Goal: Task Accomplishment & Management: Use online tool/utility

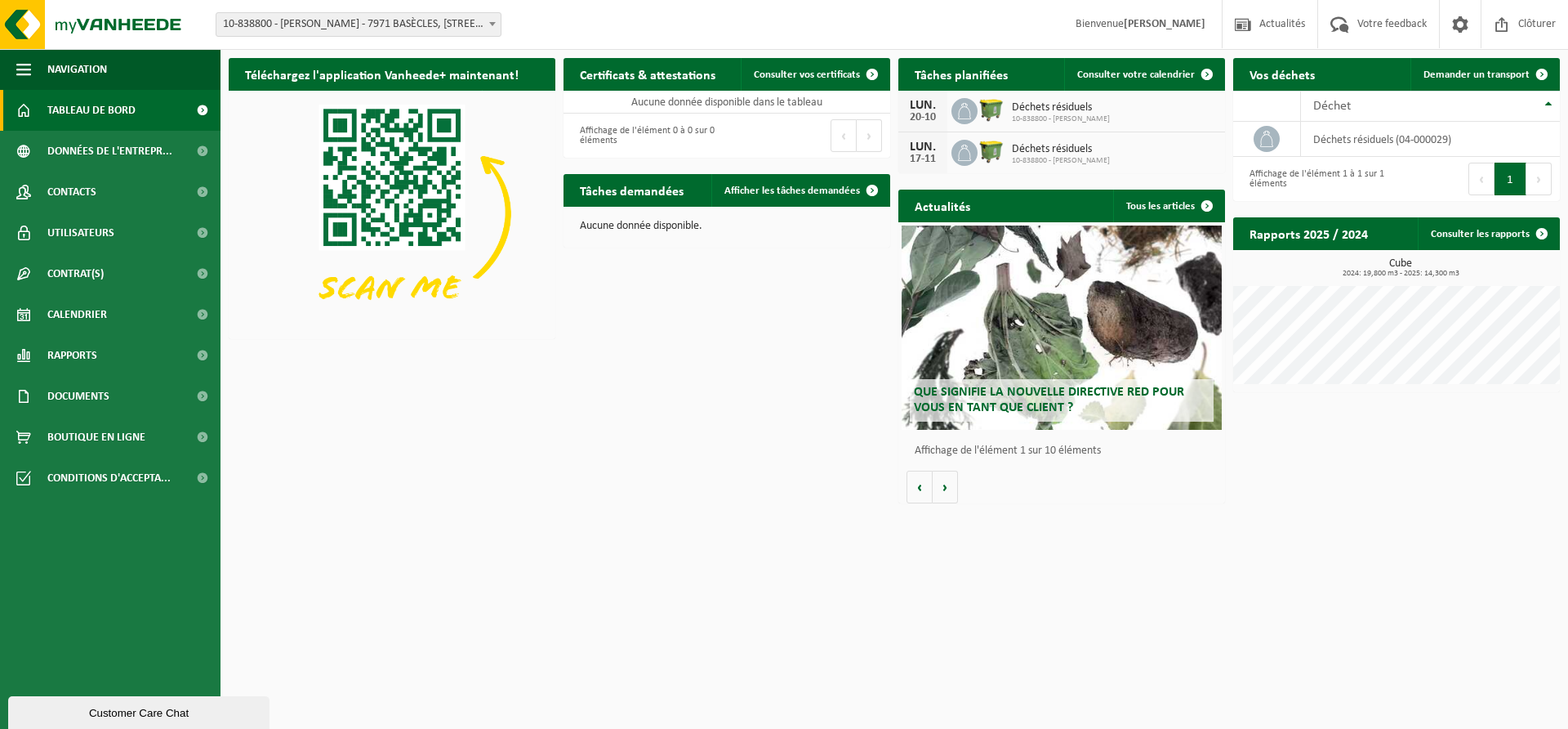
click at [138, 107] on link "Tableau de bord" at bounding box center [110, 110] width 220 height 41
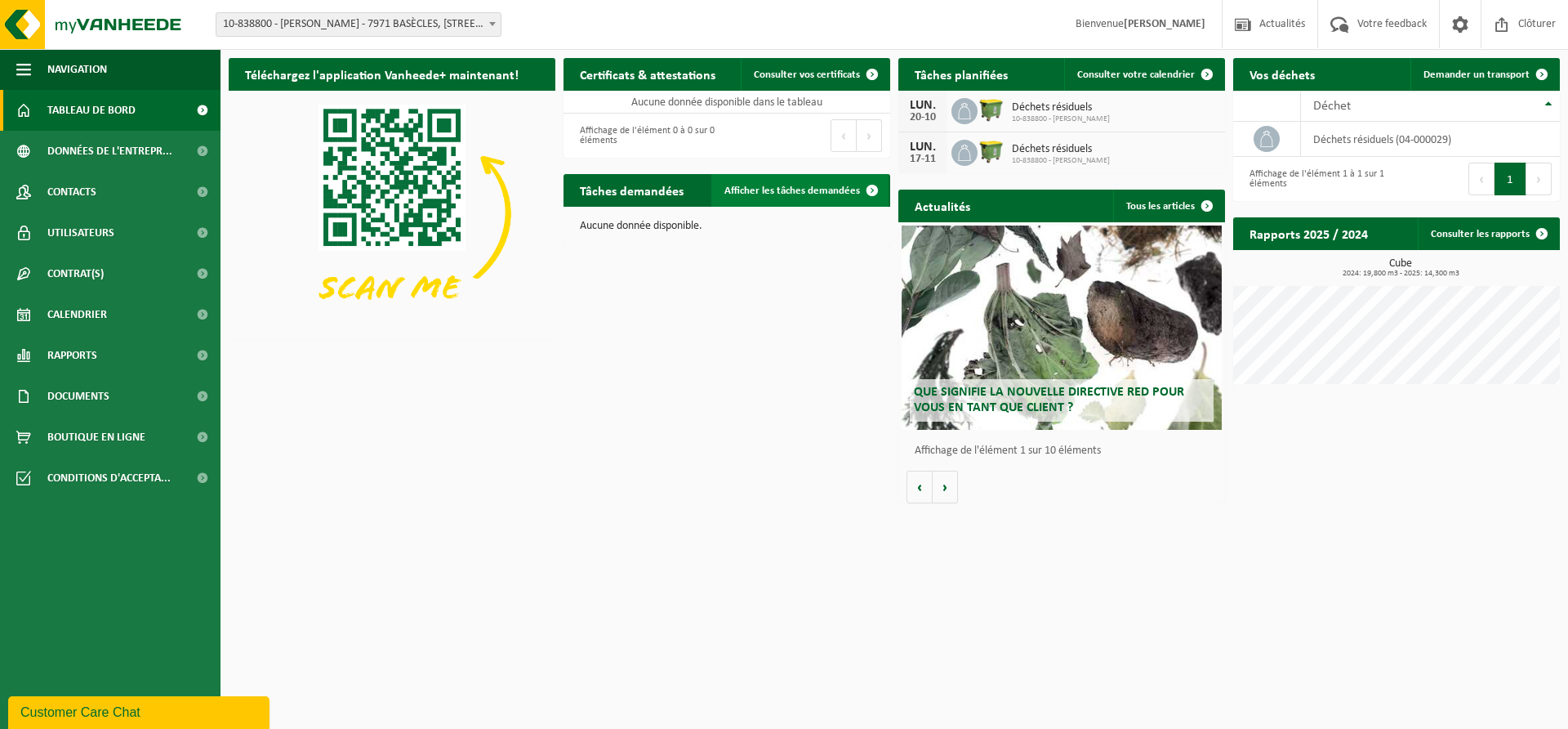
click at [816, 193] on span "Afficher les tâches demandées" at bounding box center [792, 190] width 136 height 11
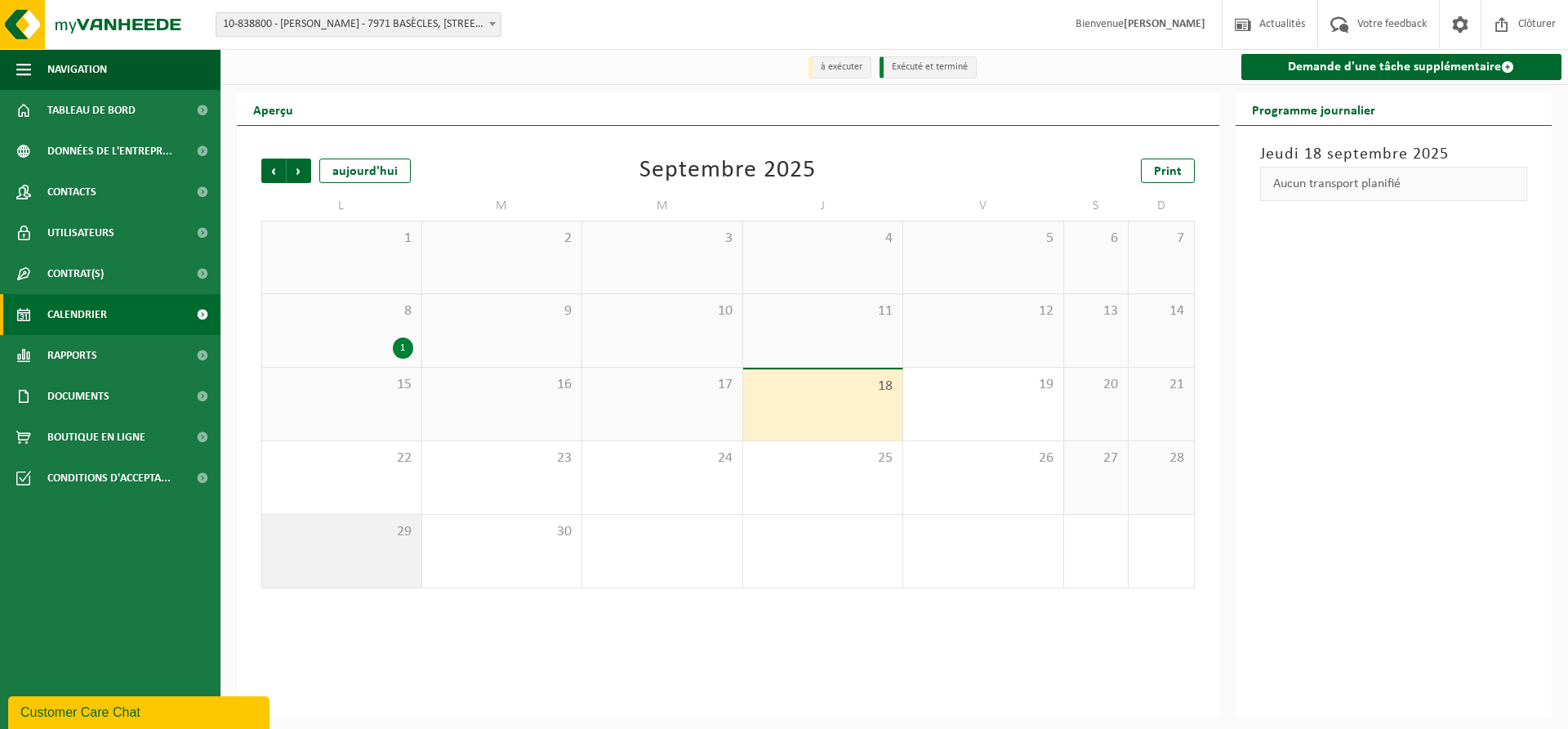
click at [398, 547] on div "29" at bounding box center [342, 551] width 159 height 73
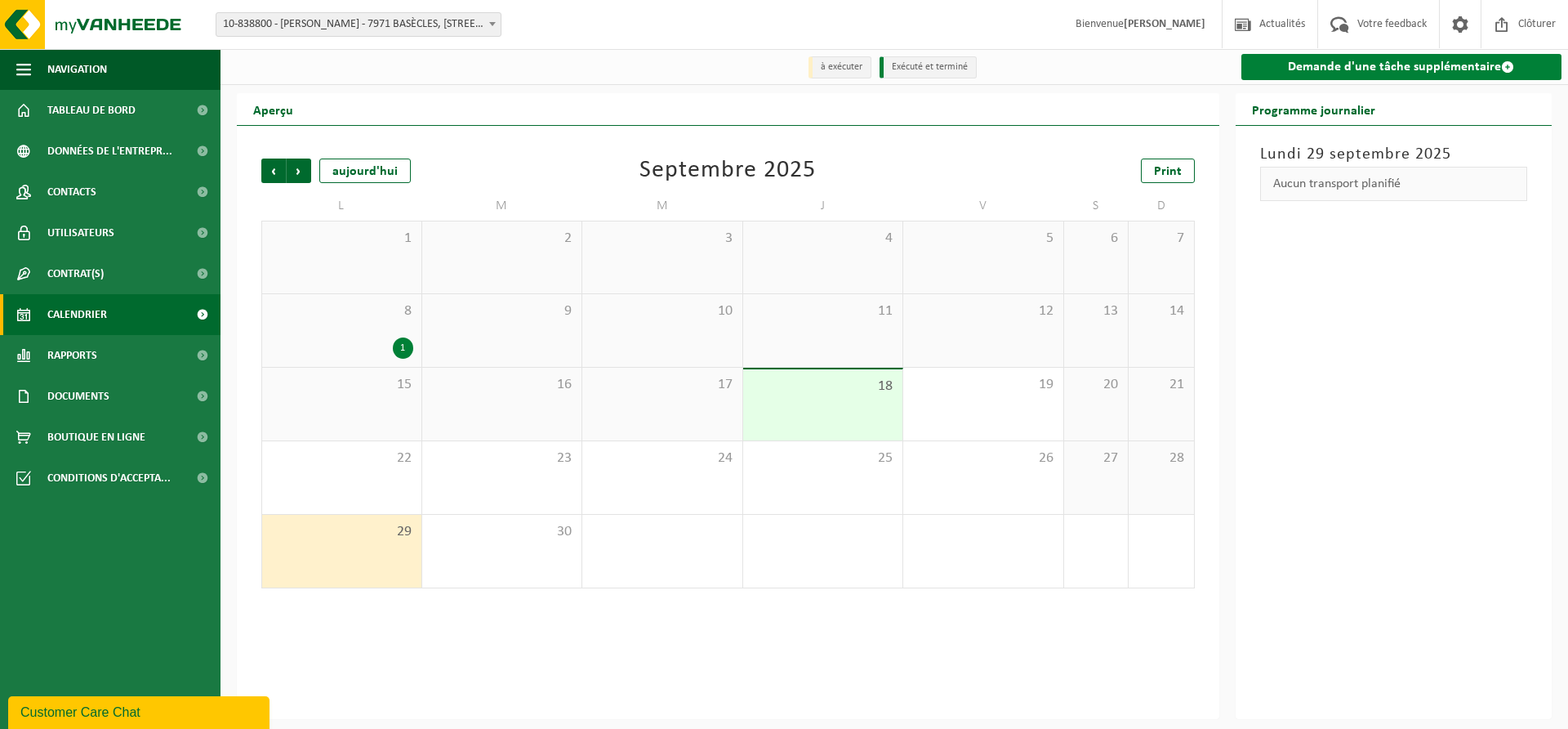
click at [1398, 72] on link "Demande d'une tâche supplémentaire" at bounding box center [1401, 67] width 321 height 26
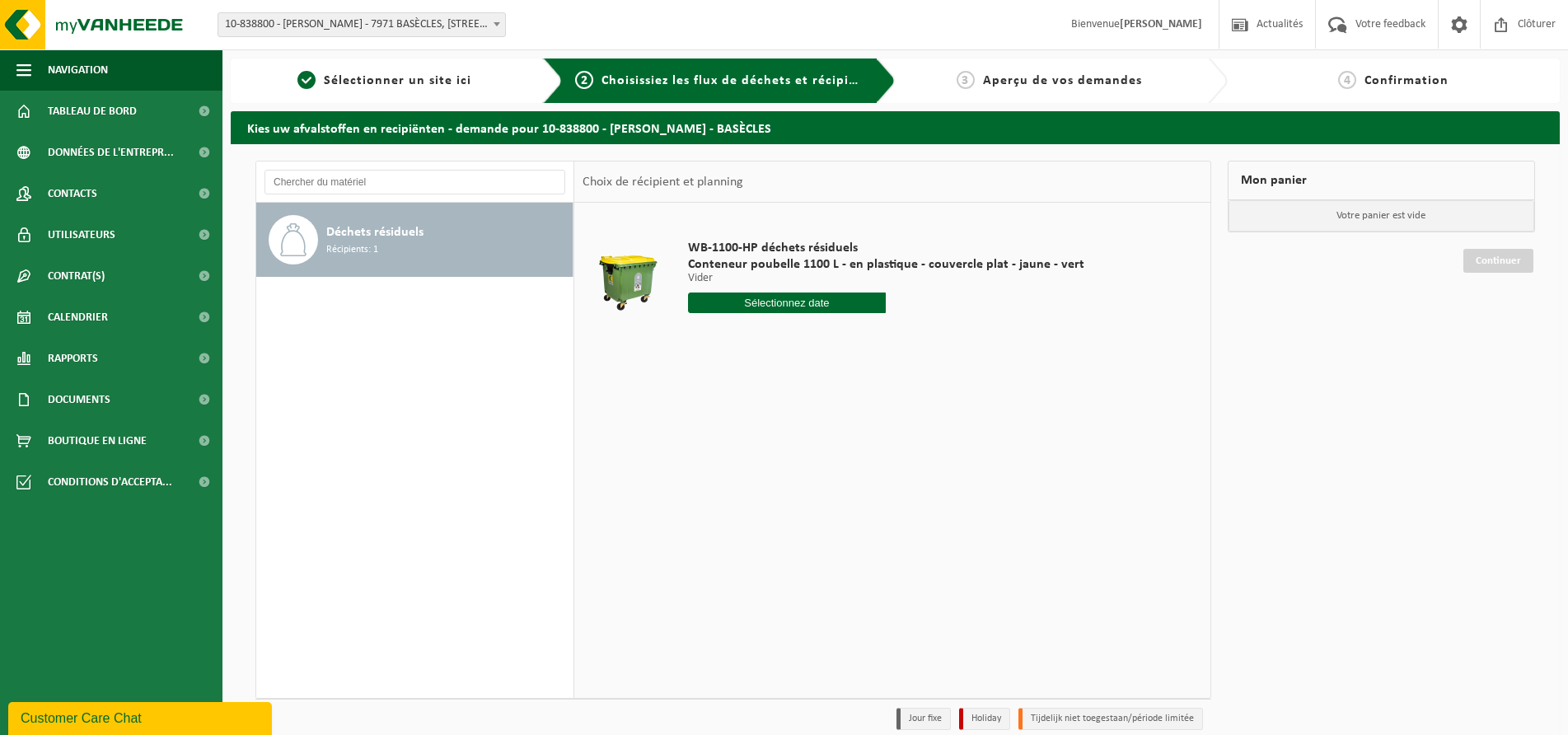
click at [795, 301] on input "text" at bounding box center [787, 302] width 199 height 20
click at [706, 501] on div "29" at bounding box center [702, 502] width 28 height 27
type input "à partir de [DATE]"
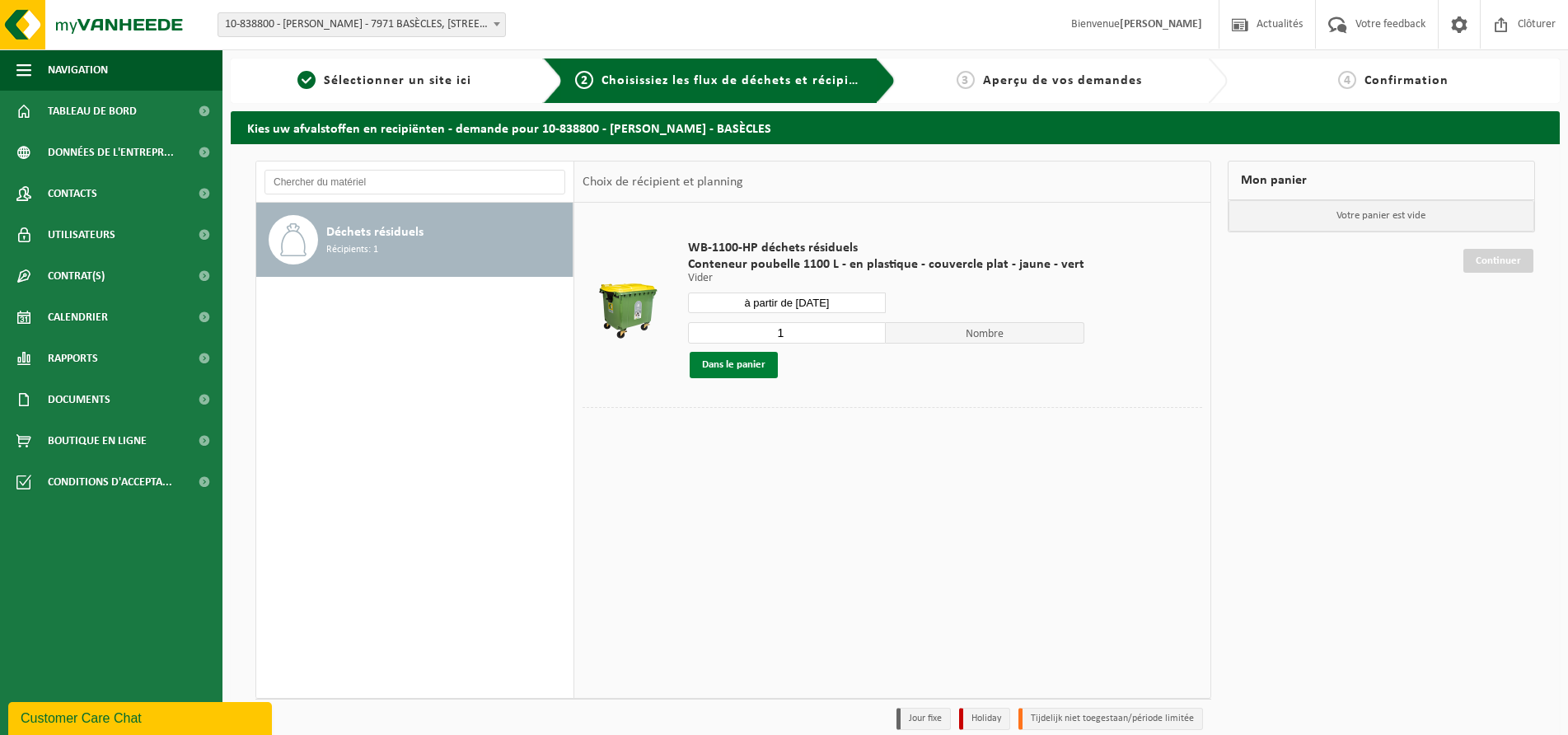
click at [736, 363] on button "Dans le panier" at bounding box center [733, 365] width 88 height 27
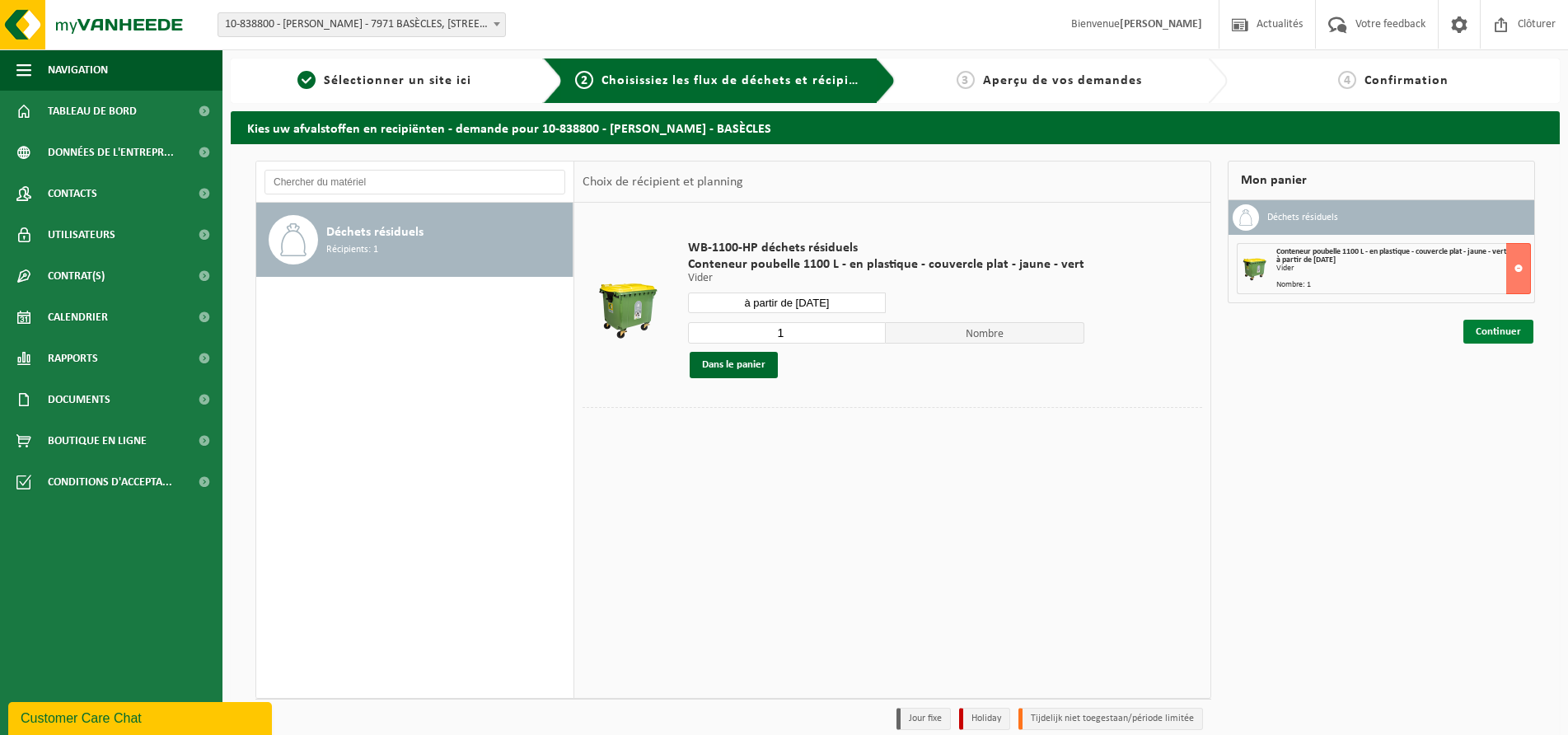
click at [1497, 329] on link "Continuer" at bounding box center [1498, 332] width 70 height 24
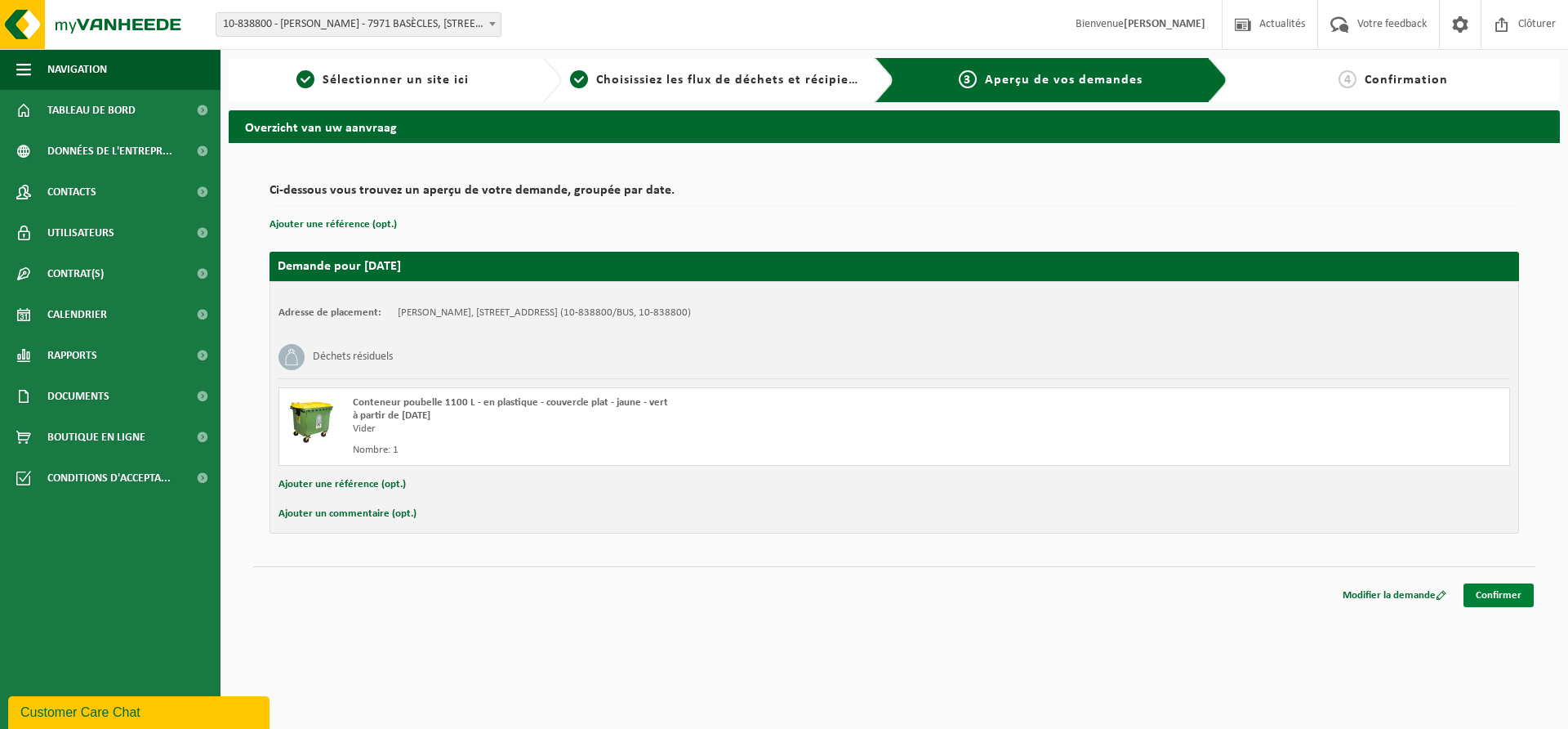
click at [1502, 593] on link "Confirmer" at bounding box center [1498, 595] width 70 height 24
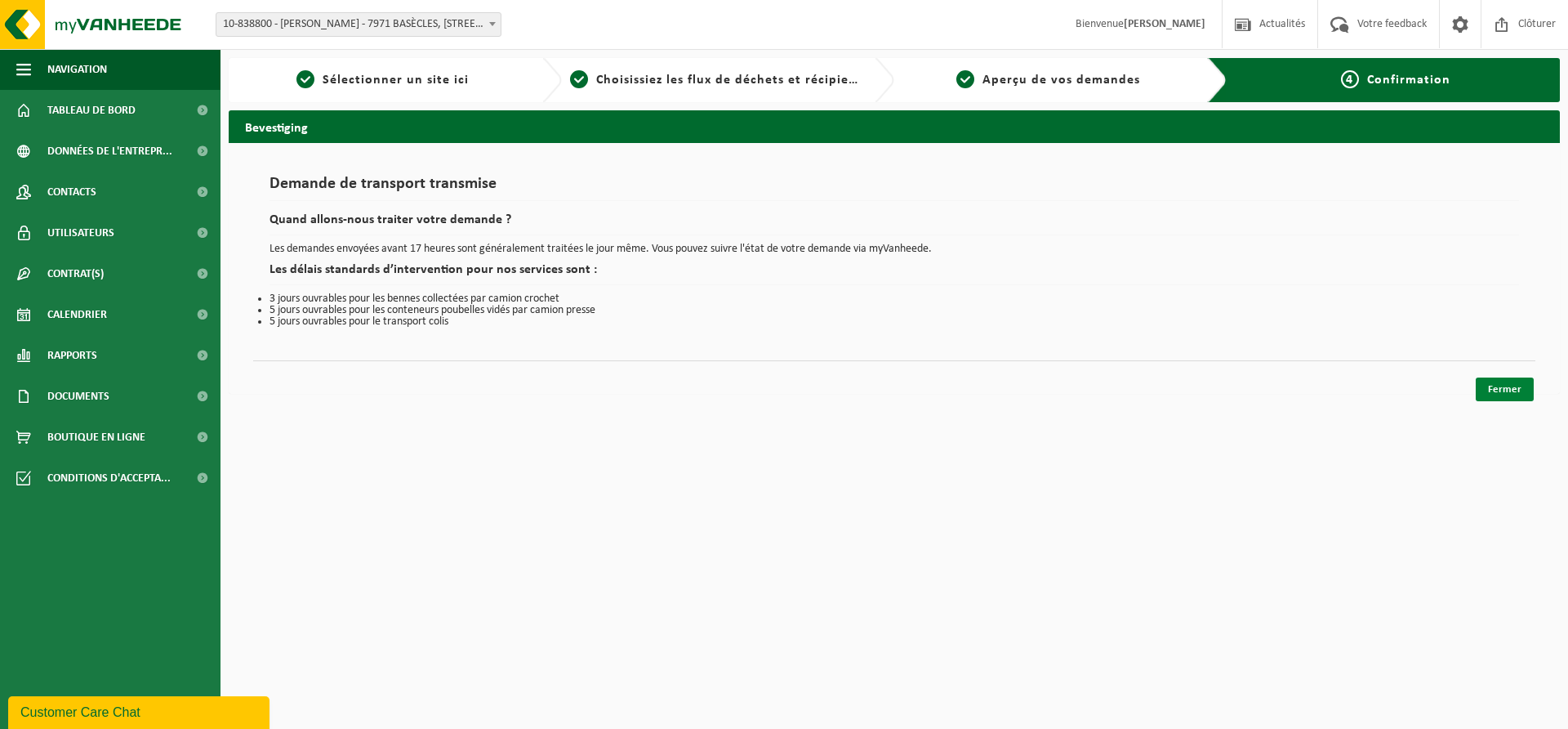
click at [1510, 390] on link "Fermer" at bounding box center [1505, 389] width 58 height 24
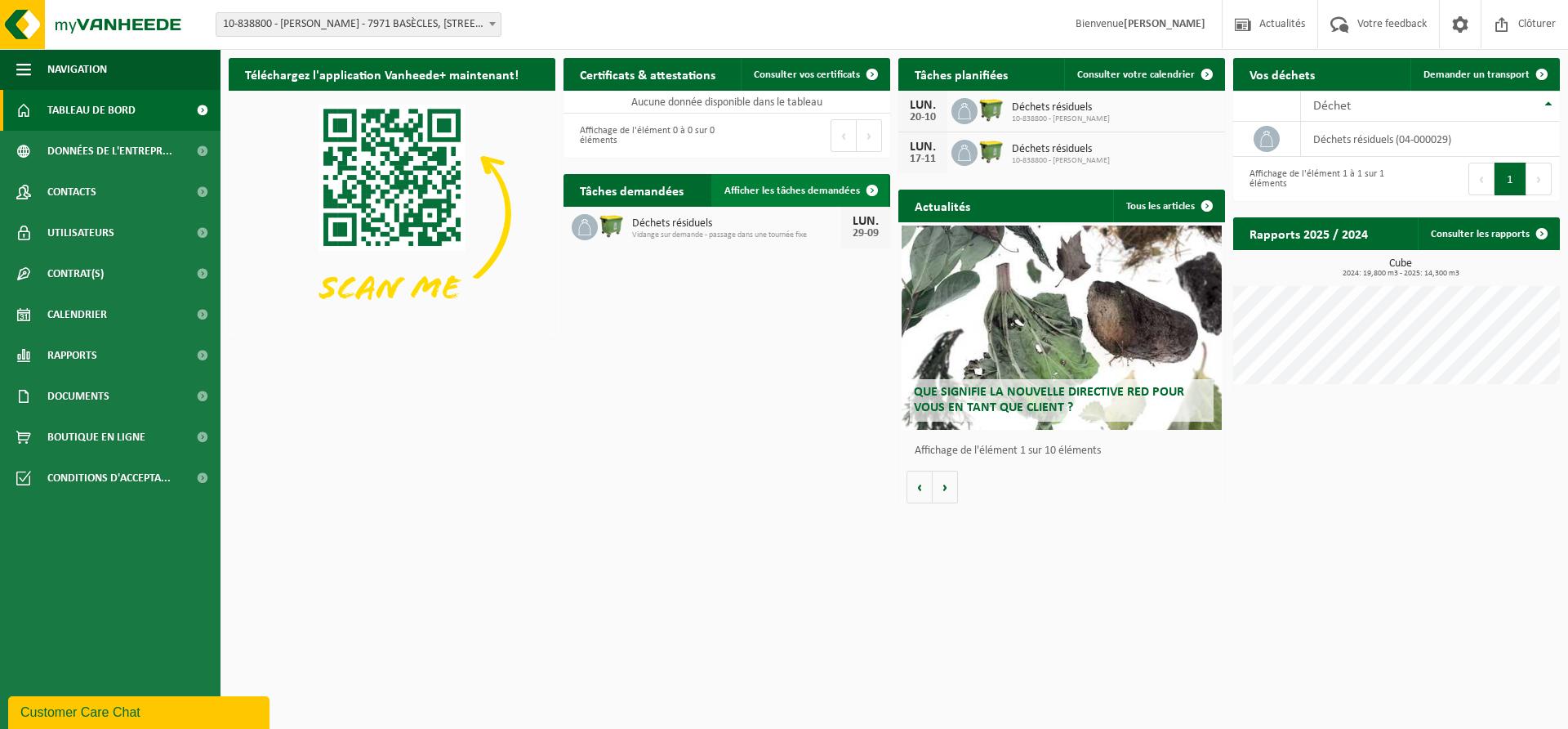
click at [794, 194] on span "Afficher les tâches demandées" at bounding box center [792, 190] width 136 height 11
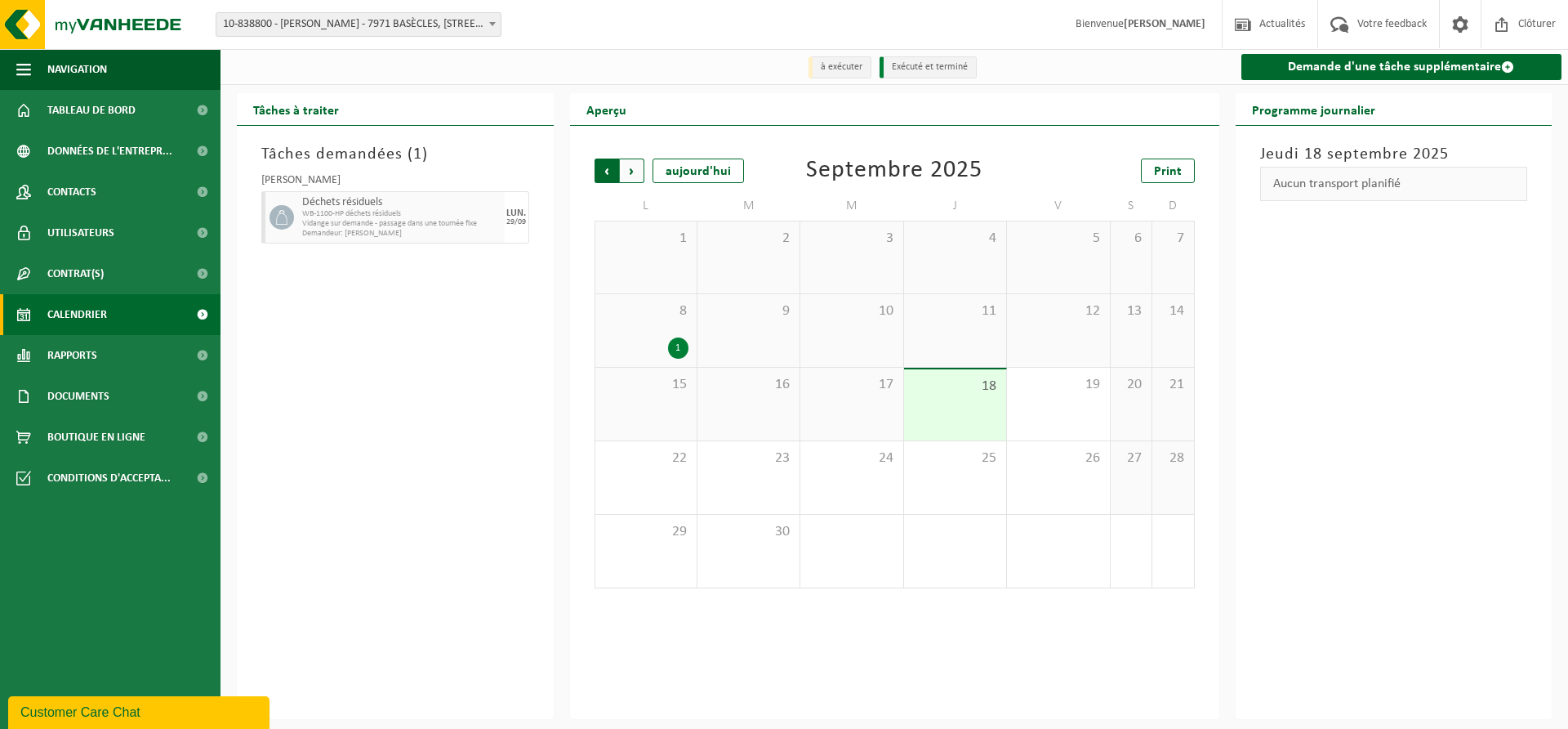
click at [632, 175] on span "Suivant" at bounding box center [631, 170] width 25 height 25
